Goal: Check status: Check status

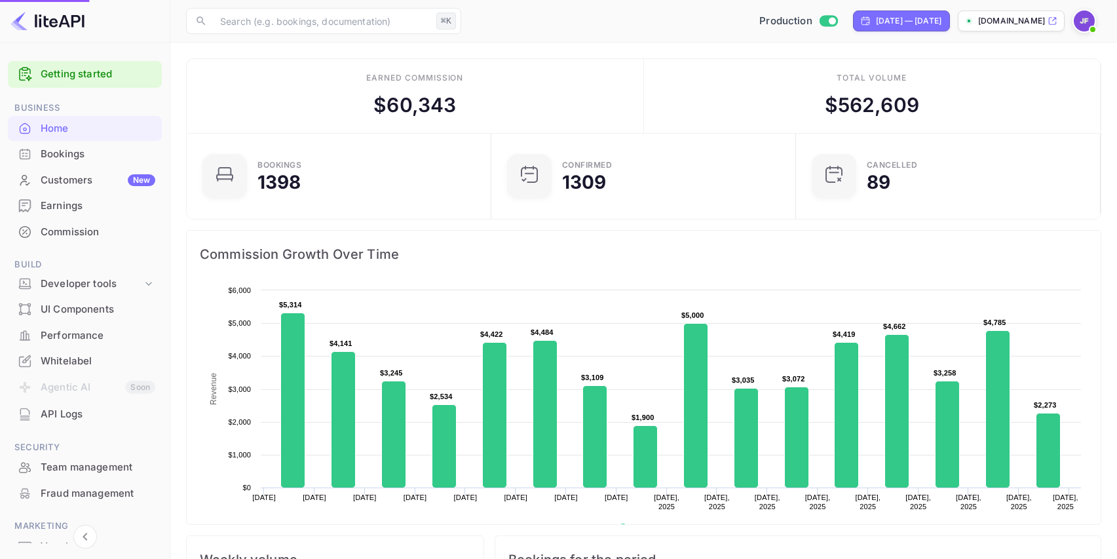
scroll to position [213, 297]
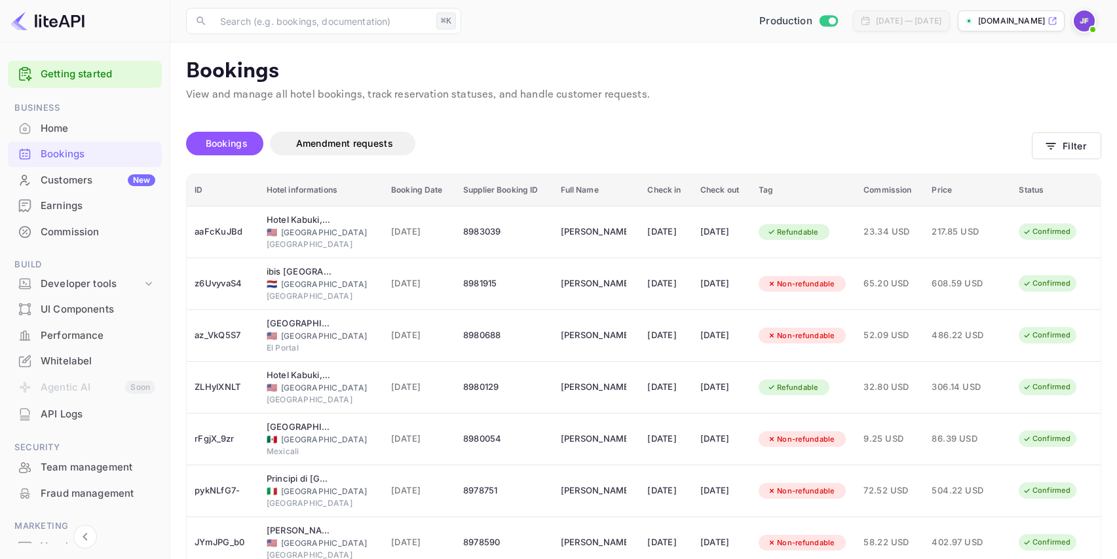
click at [73, 128] on div "Home" at bounding box center [98, 128] width 115 height 15
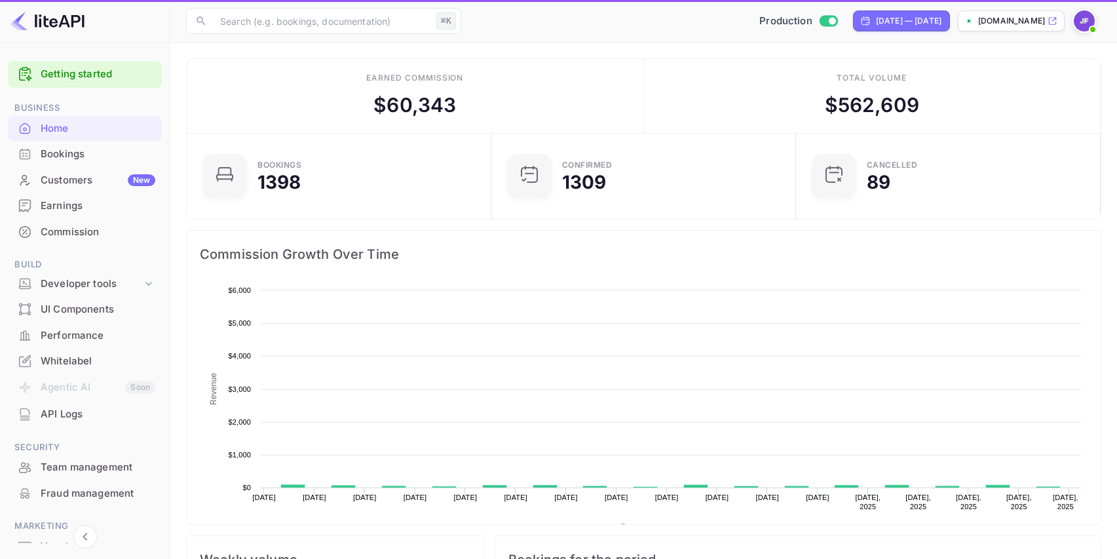
scroll to position [1, 1]
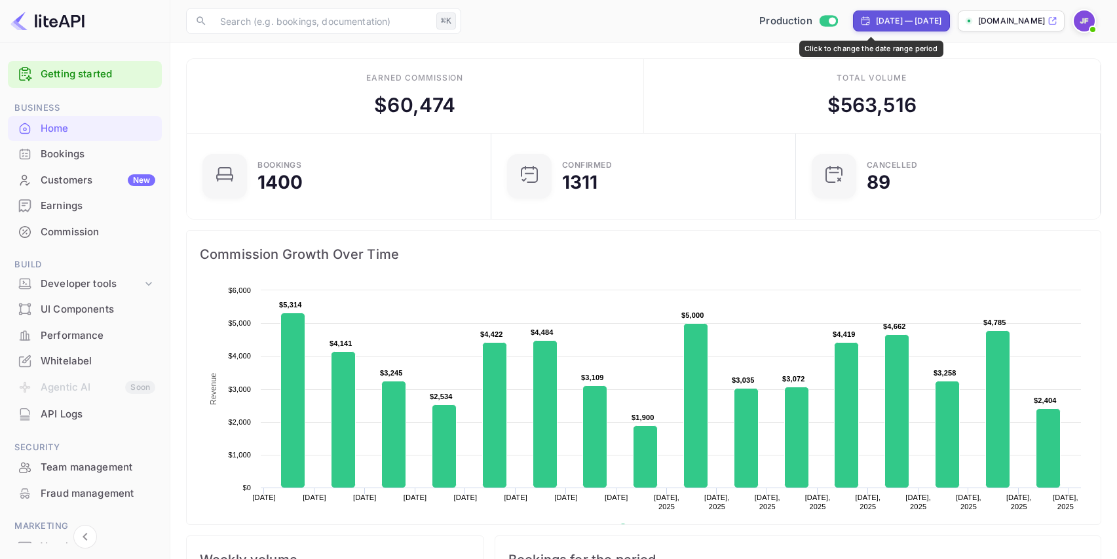
click at [876, 26] on div "[DATE] — [DATE]" at bounding box center [909, 21] width 66 height 12
select select "6"
select select "2025"
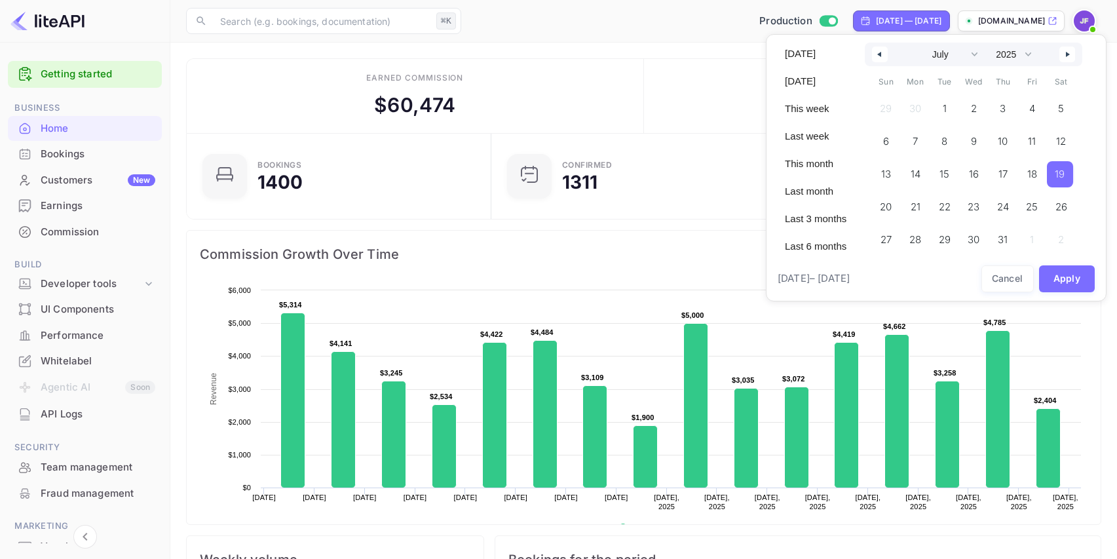
drag, startPoint x: 1067, startPoint y: 173, endPoint x: 1065, endPoint y: 53, distance: 119.9
click at [1065, 173] on span "19" at bounding box center [1060, 174] width 10 height 24
click at [1072, 57] on icon "button" at bounding box center [1069, 54] width 7 height 5
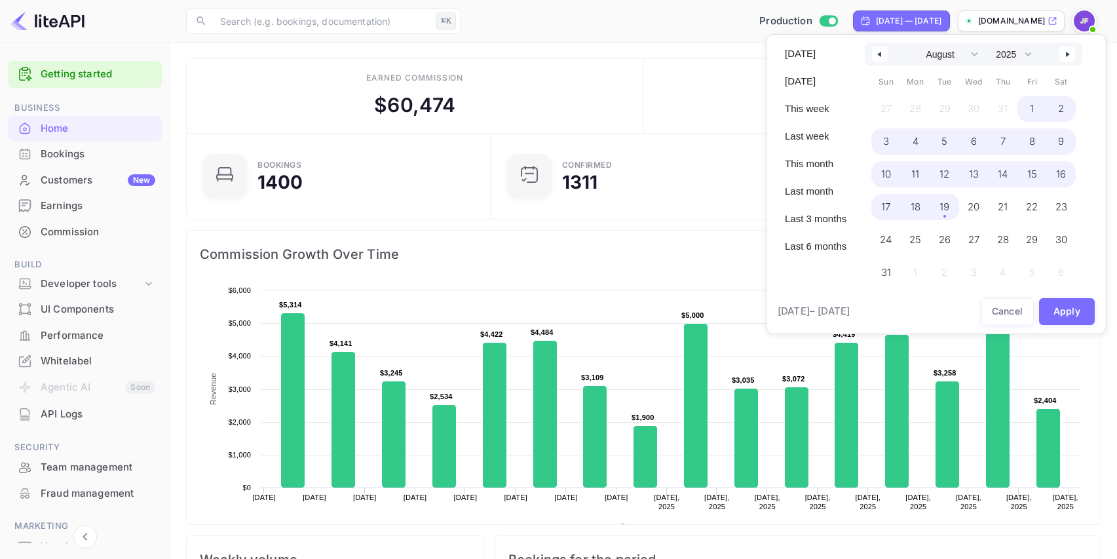
click at [949, 216] on span "19" at bounding box center [944, 207] width 10 height 24
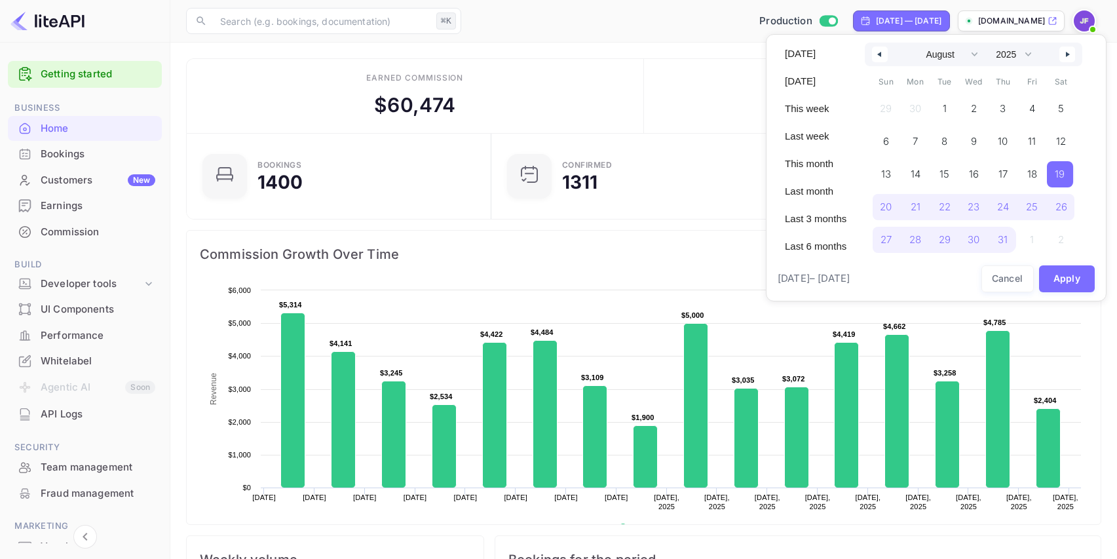
select select "6"
click at [1067, 285] on button "Apply" at bounding box center [1067, 278] width 56 height 27
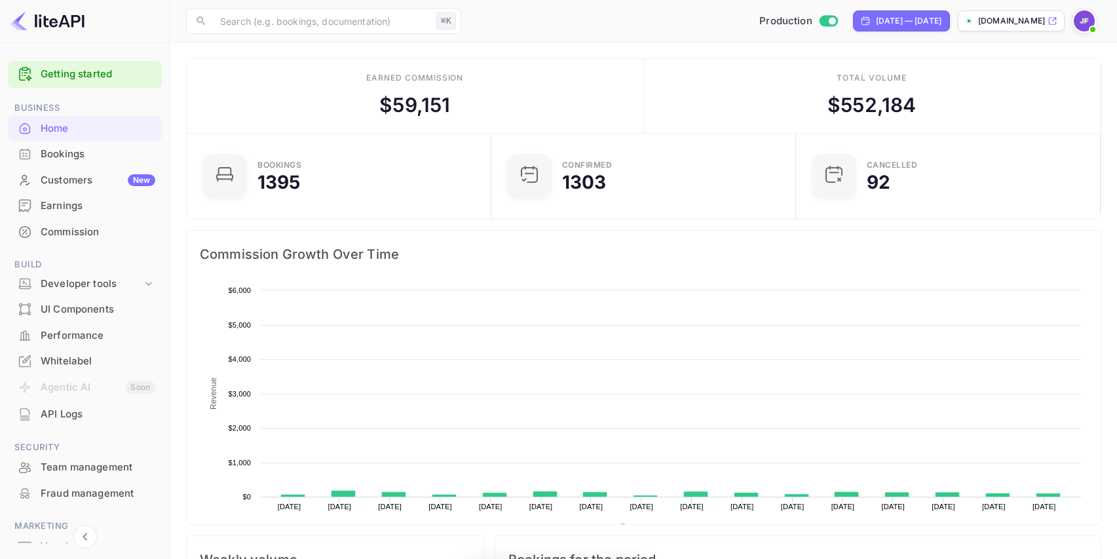
scroll to position [213, 297]
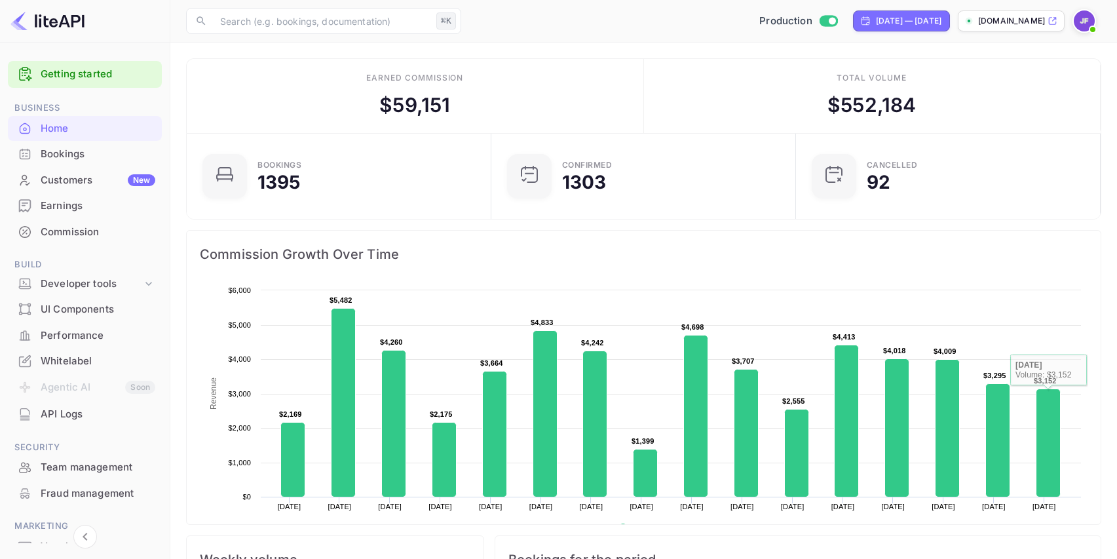
click at [876, 23] on div "Jul 18, 2025 — Aug 18, 2025" at bounding box center [909, 21] width 66 height 12
select select "6"
select select "2025"
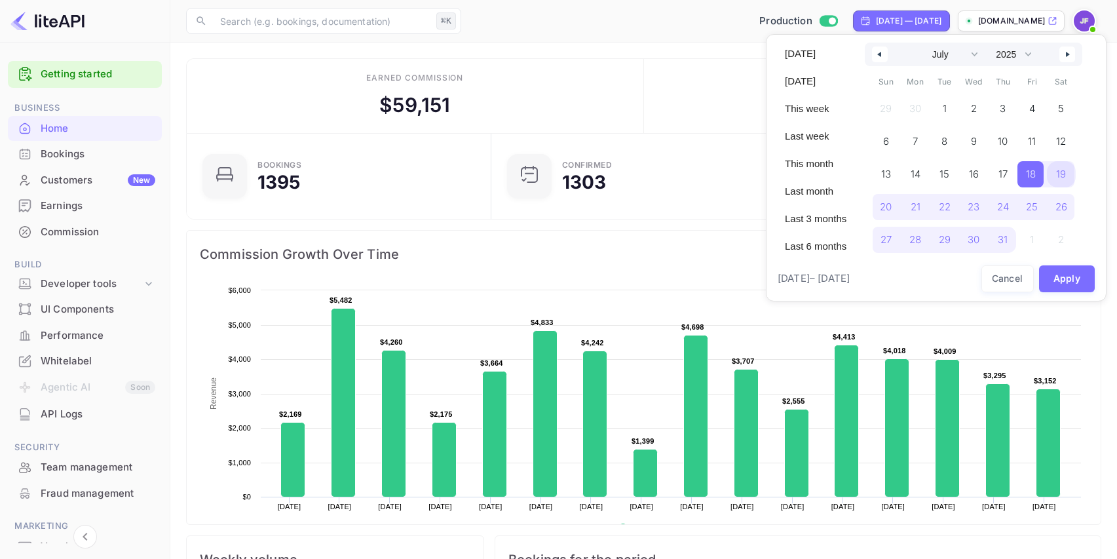
drag, startPoint x: 1059, startPoint y: 171, endPoint x: 1050, endPoint y: 33, distance: 138.5
click at [1059, 171] on span "19" at bounding box center [1061, 174] width 29 height 26
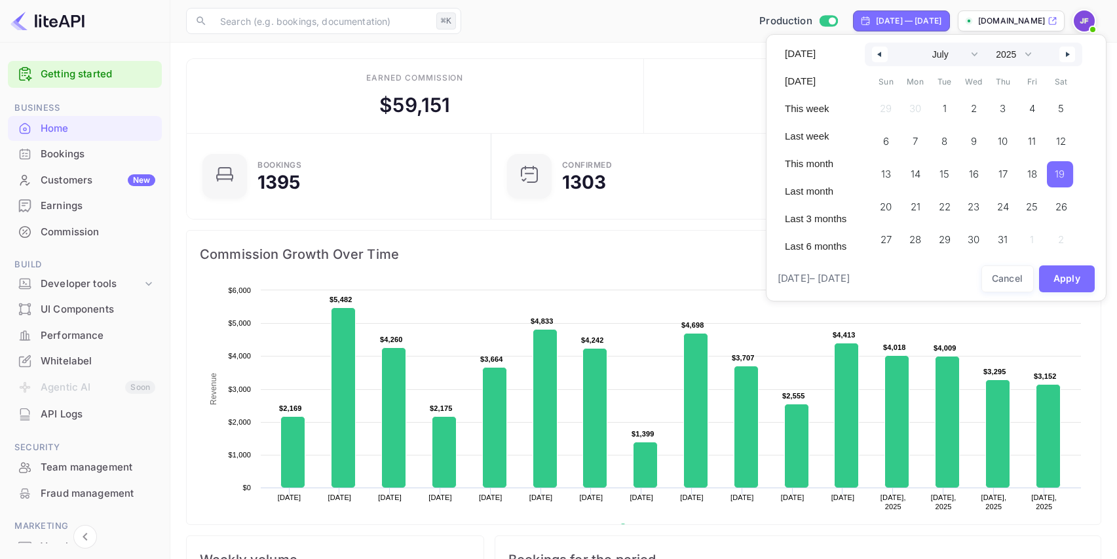
click at [1067, 50] on button "button" at bounding box center [1067, 55] width 16 height 16
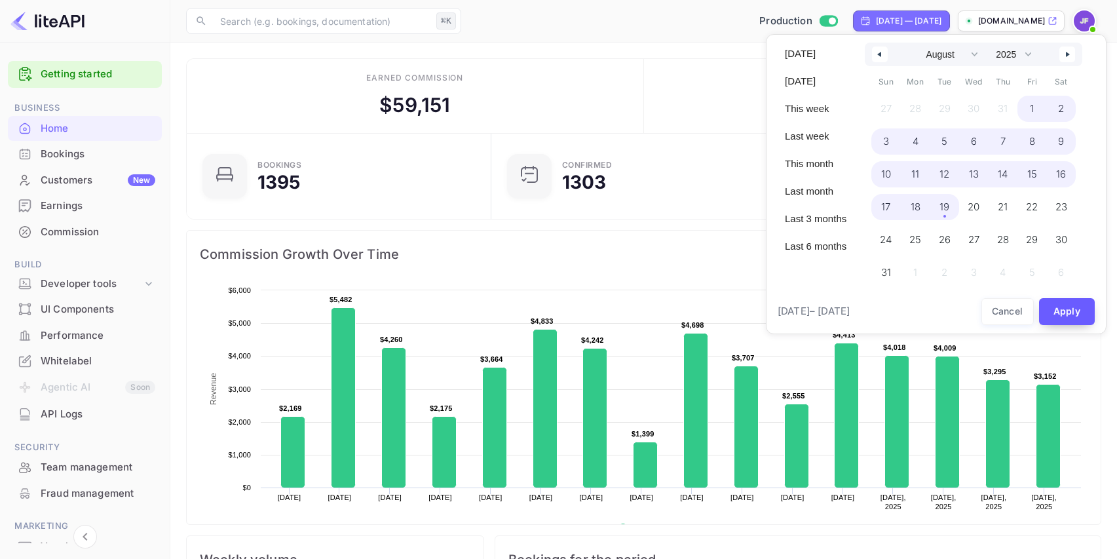
drag, startPoint x: 949, startPoint y: 214, endPoint x: 1040, endPoint y: 281, distance: 113.0
click at [949, 214] on span "19" at bounding box center [944, 207] width 10 height 24
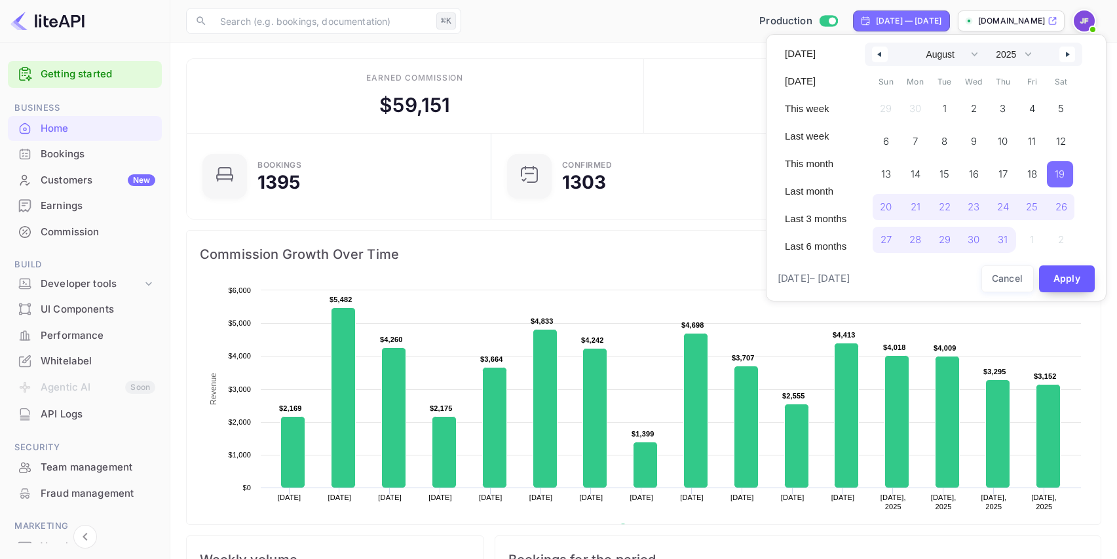
select select "6"
click at [1063, 280] on button "Apply" at bounding box center [1067, 278] width 56 height 27
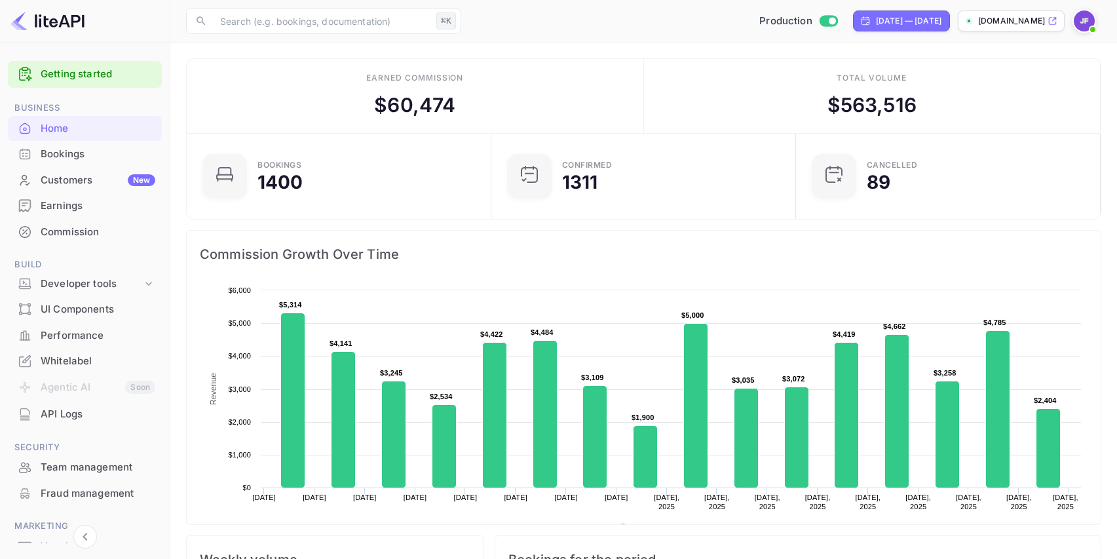
scroll to position [2, 0]
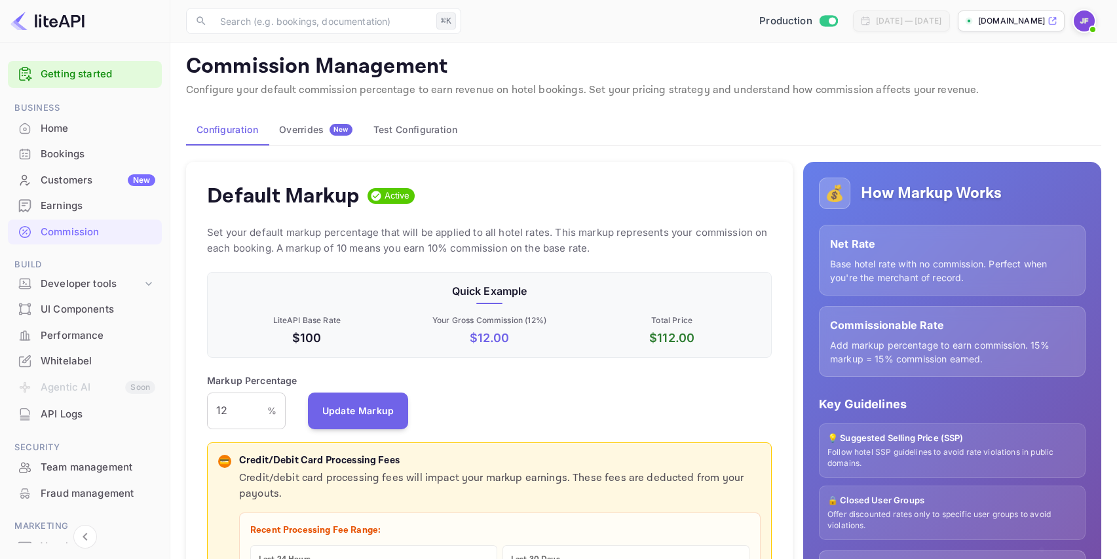
scroll to position [10, 0]
